Goal: Entertainment & Leisure: Browse casually

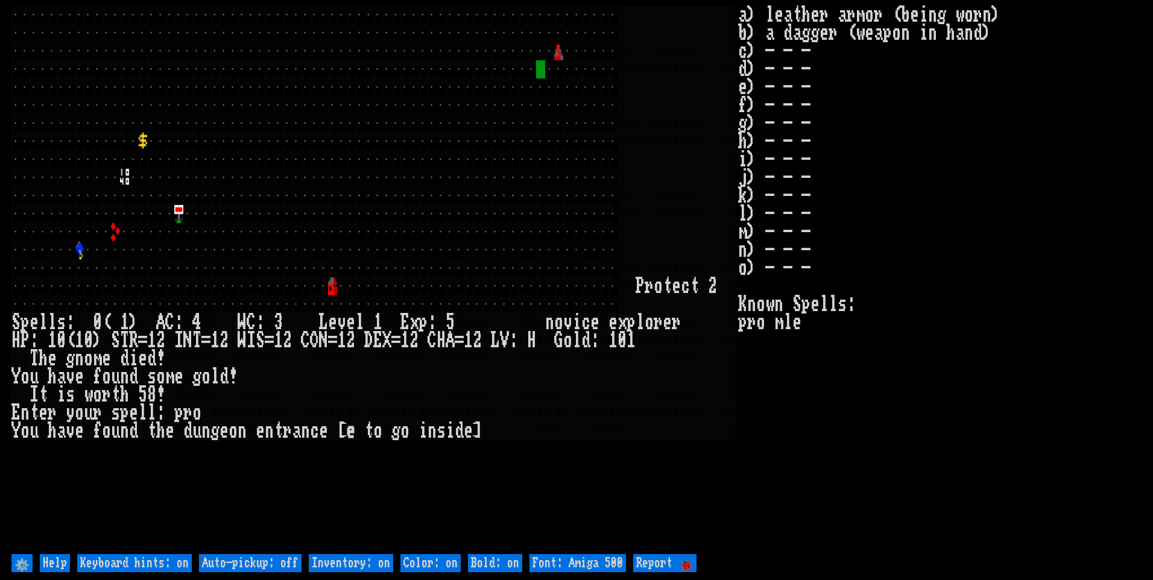
drag, startPoint x: 277, startPoint y: 558, endPoint x: 291, endPoint y: 561, distance: 14.3
click at [277, 558] on off "Auto-pickup: off" at bounding box center [250, 563] width 102 height 18
type off "Auto-pickup: on"
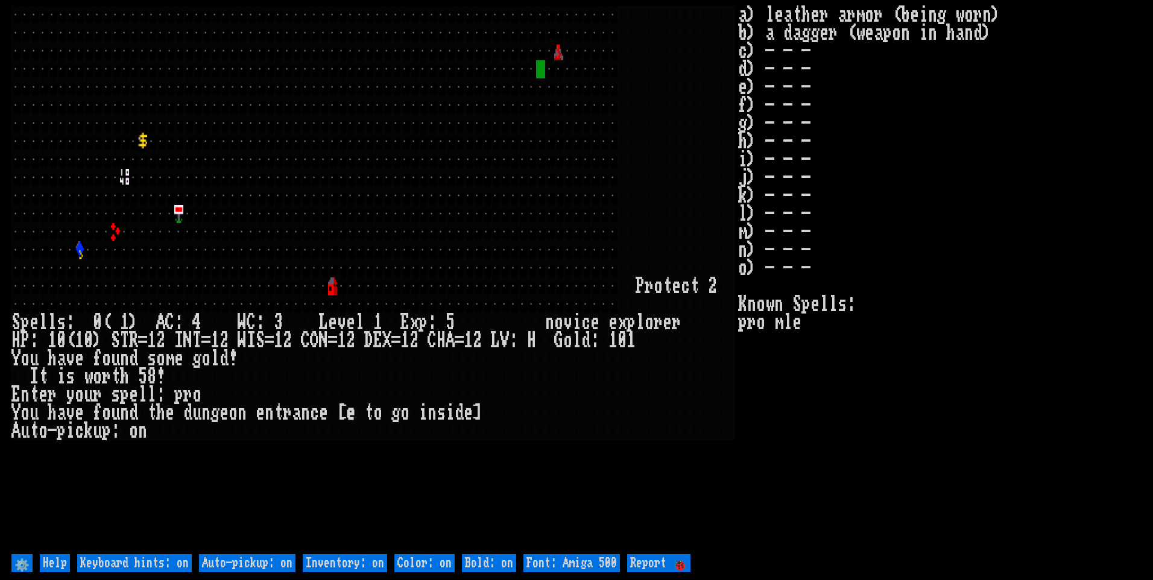
click at [335, 567] on on "Inventory: on" at bounding box center [345, 563] width 84 height 18
type on "Inventory: off"
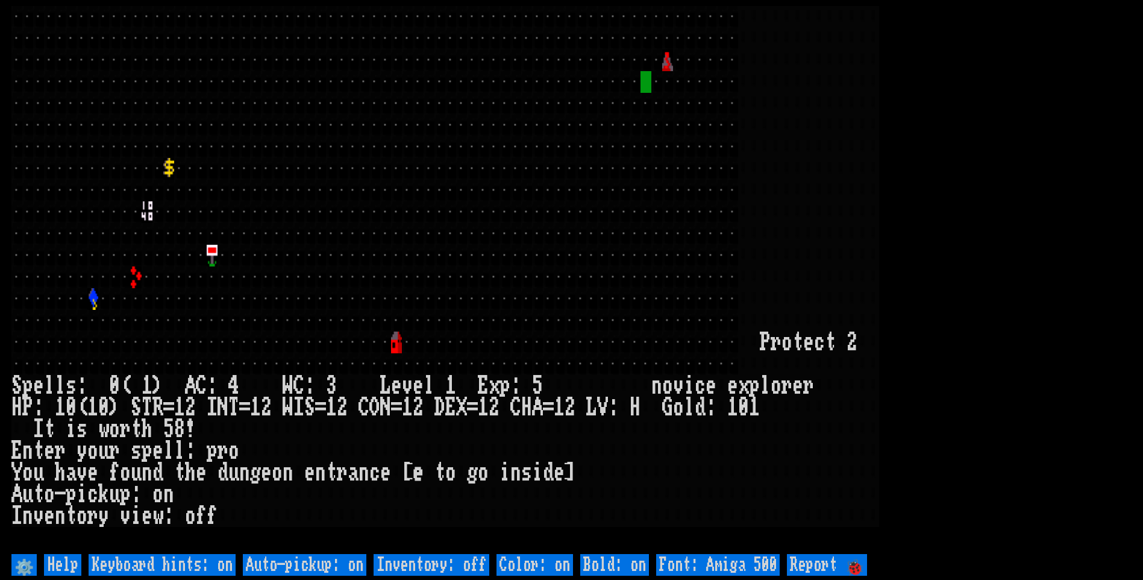
click at [773, 565] on 500 "Font: Amiga 500" at bounding box center [718, 565] width 124 height 22
type 500 "Font: Amiga 1200"
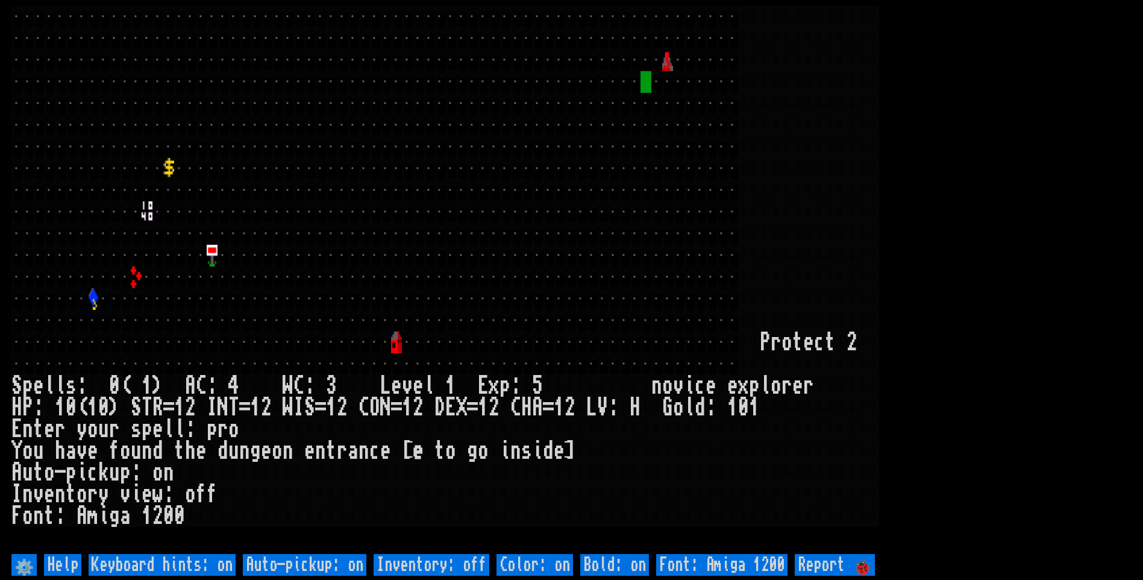
click at [984, 203] on larn at bounding box center [571, 278] width 1121 height 545
